Goal: Task Accomplishment & Management: Use online tool/utility

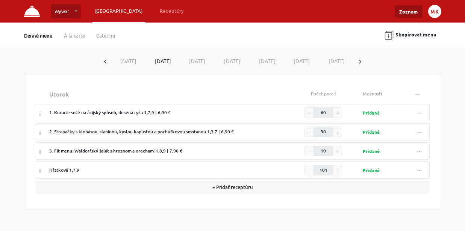
click at [436, 12] on button "MK" at bounding box center [434, 11] width 13 height 13
click at [246, 38] on div "Denné menu À la carte Catering Skopírovať menu" at bounding box center [232, 35] width 428 height 16
click at [124, 54] on button "[DATE]" at bounding box center [128, 61] width 35 height 14
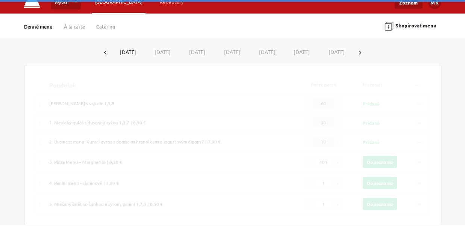
type input "100"
type input "60"
type input "40"
type input "1"
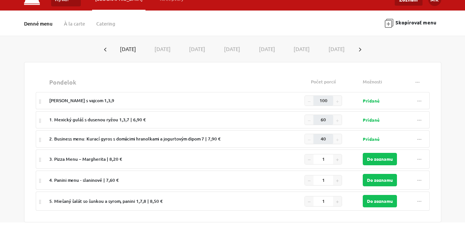
click at [168, 49] on button "[DATE]" at bounding box center [162, 49] width 35 height 14
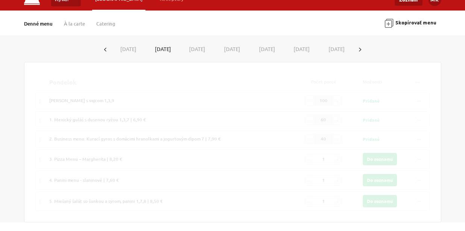
type input "60"
type input "30"
type input "10"
type input "101"
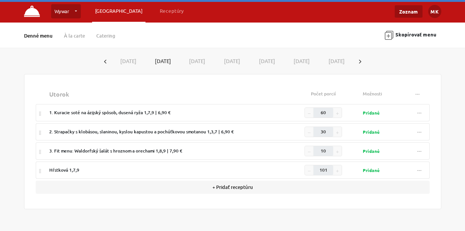
click at [190, 54] on button "[DATE]" at bounding box center [197, 61] width 35 height 14
type input "100"
type input "70"
type input "15"
type input "10"
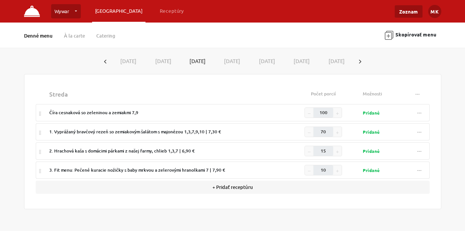
click at [222, 54] on button "[DATE]" at bounding box center [232, 61] width 35 height 14
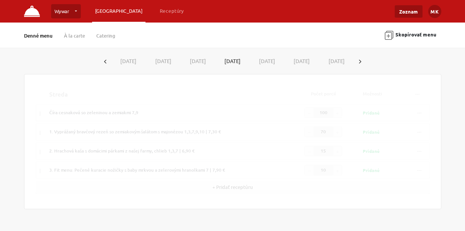
type input "60"
type input "20"
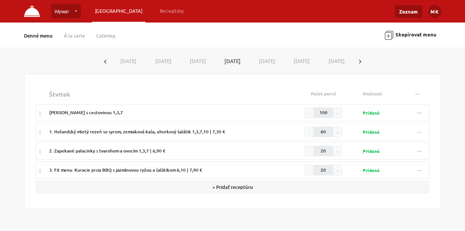
click at [264, 54] on button "[DATE]" at bounding box center [266, 61] width 35 height 14
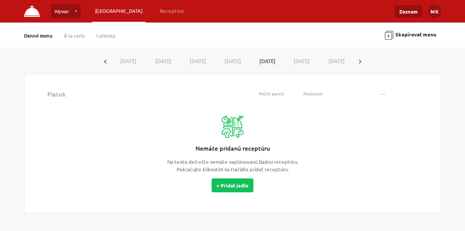
click at [305, 54] on button "[DATE]" at bounding box center [301, 61] width 35 height 14
click at [435, 12] on button "MK" at bounding box center [434, 11] width 13 height 13
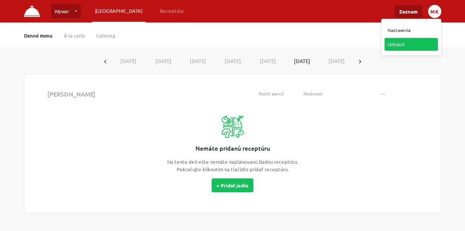
click at [406, 45] on link "Odhlásiť" at bounding box center [410, 44] width 53 height 13
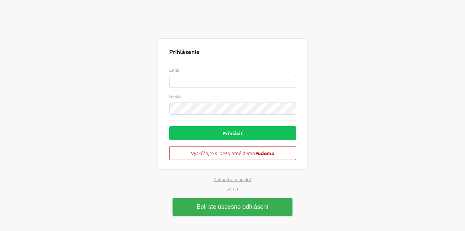
click at [371, 108] on div "Prihlásenie Email Heslo Prihlásiť Vyskúšajte si bezplatné demo Fudoma Zabudli s…" at bounding box center [232, 115] width 428 height 231
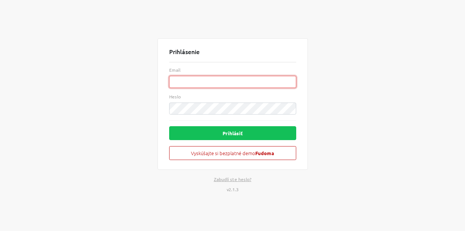
click at [217, 83] on input "Email" at bounding box center [232, 82] width 127 height 12
click at [338, 106] on div "Prihlásenie Email Heslo Prihlásiť Vyskúšajte si bezplatné demo Fudoma Zabudli s…" at bounding box center [232, 115] width 428 height 231
click at [182, 84] on input "Email" at bounding box center [232, 82] width 127 height 12
paste input "[EMAIL_ADDRESS][DOMAIN_NAME]"
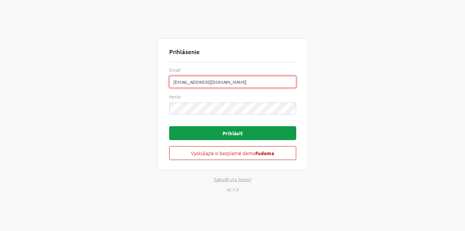
type input "[EMAIL_ADDRESS][DOMAIN_NAME]"
click at [242, 134] on button "Prihlásiť" at bounding box center [232, 133] width 127 height 14
